Goal: Find specific page/section: Find specific page/section

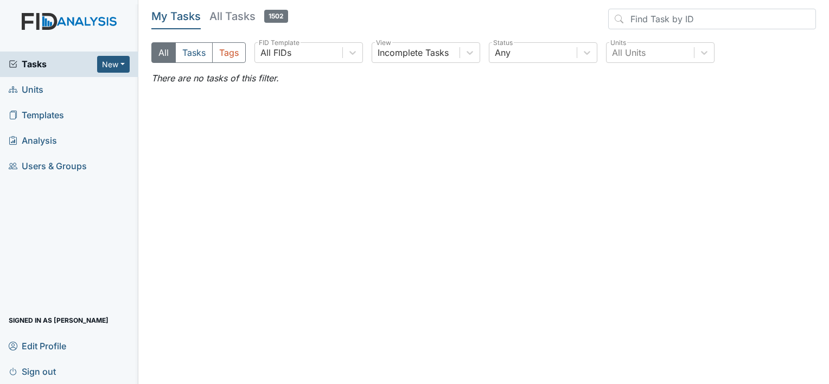
drag, startPoint x: 43, startPoint y: 90, endPoint x: 52, endPoint y: 87, distance: 9.8
click at [43, 90] on span "Units" at bounding box center [26, 89] width 35 height 17
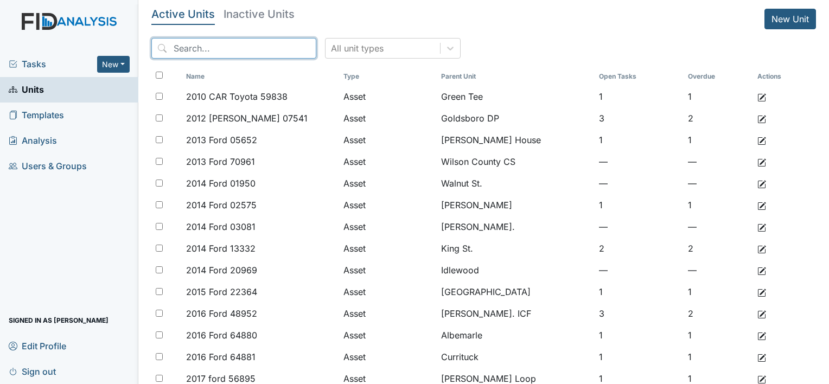
click at [215, 48] on input "search" at bounding box center [233, 48] width 165 height 21
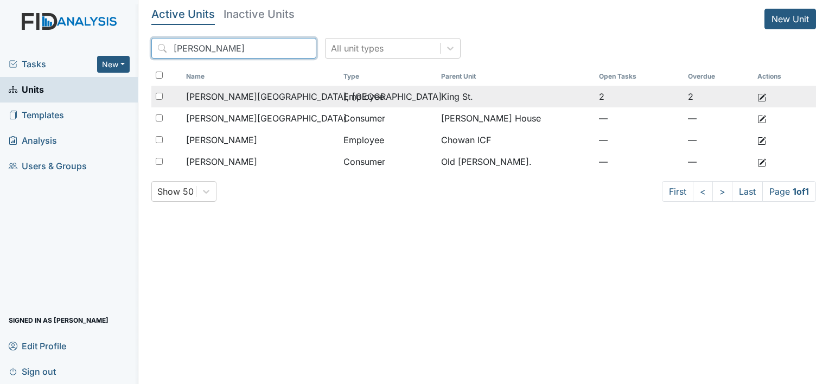
type input "boyd"
click at [282, 98] on span "[PERSON_NAME][GEOGRAPHIC_DATA], [GEOGRAPHIC_DATA]" at bounding box center [314, 96] width 256 height 13
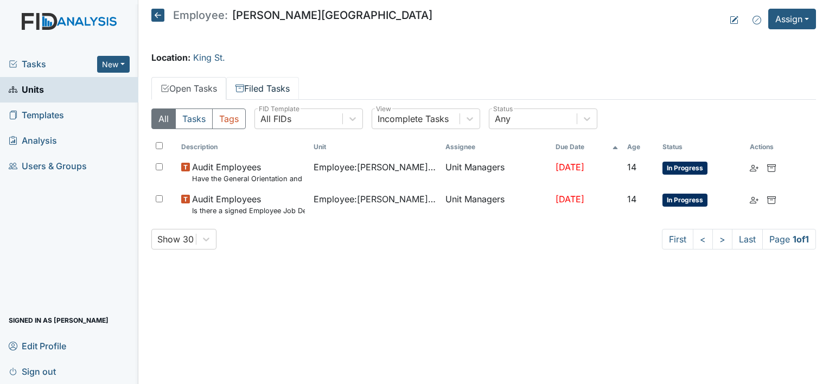
click at [288, 88] on link "Filed Tasks" at bounding box center [262, 88] width 73 height 23
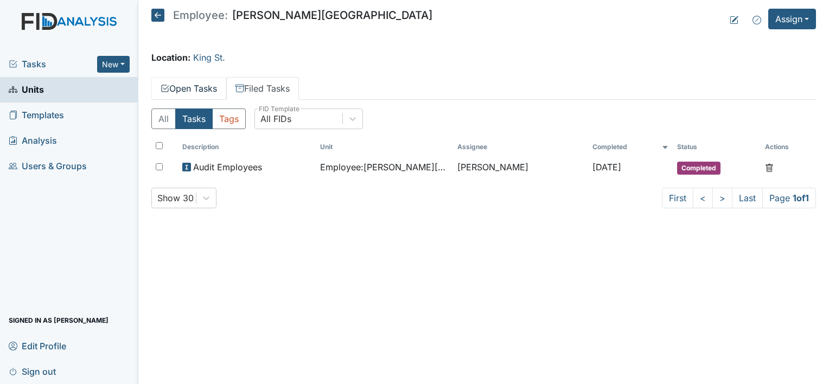
click at [207, 89] on link "Open Tasks" at bounding box center [188, 88] width 75 height 23
